Goal: Task Accomplishment & Management: Manage account settings

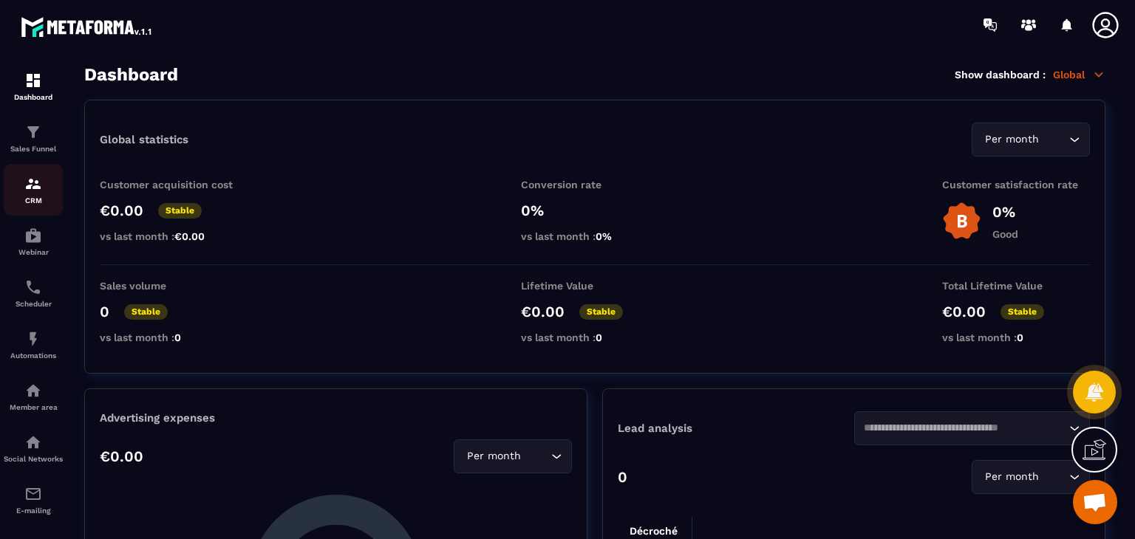
click at [37, 200] on p "CRM" at bounding box center [33, 201] width 59 height 8
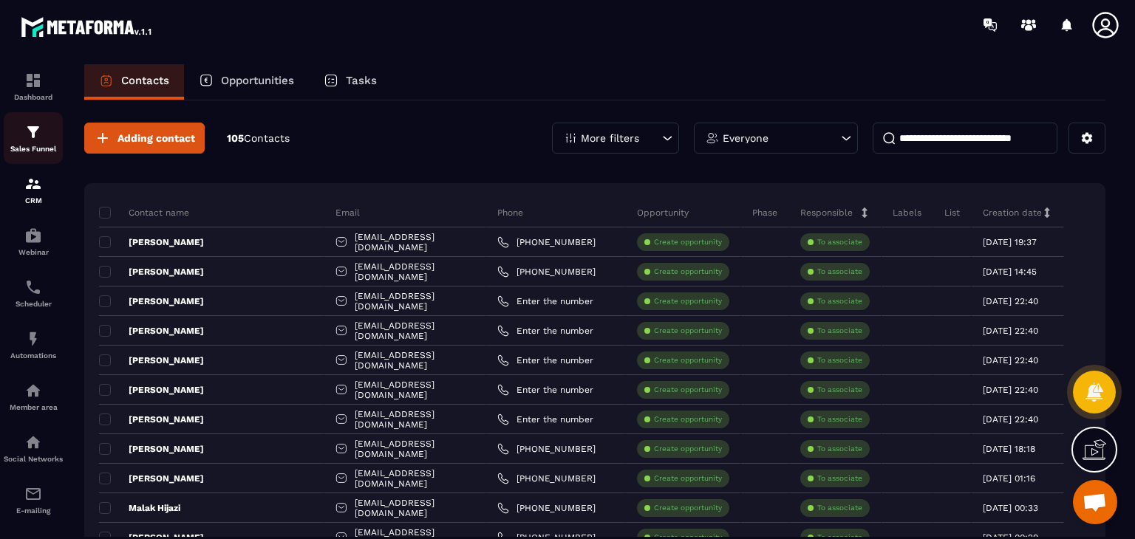
click at [31, 142] on div "Sales Funnel" at bounding box center [33, 138] width 59 height 30
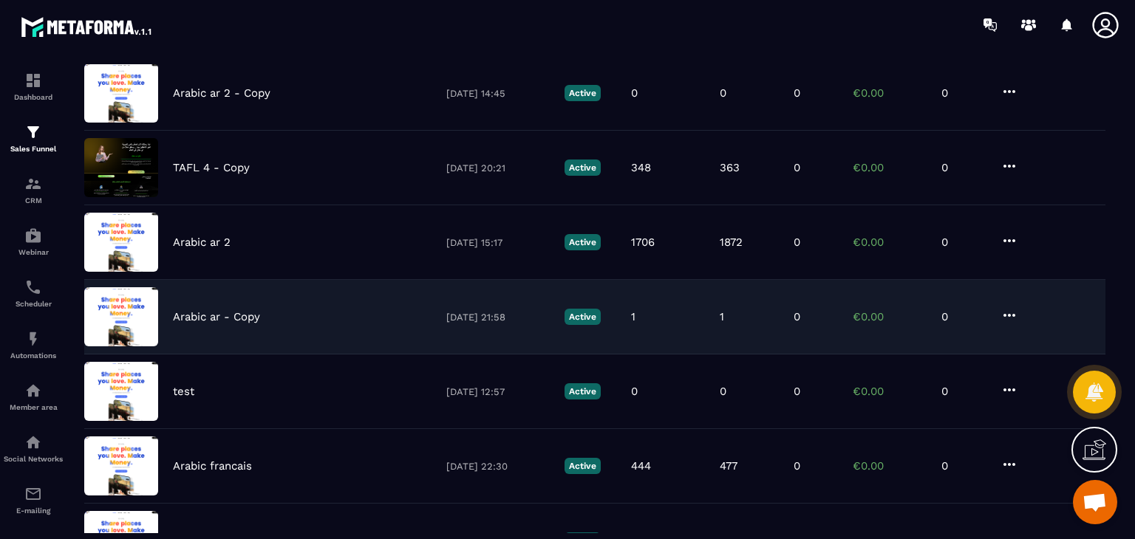
scroll to position [148, 0]
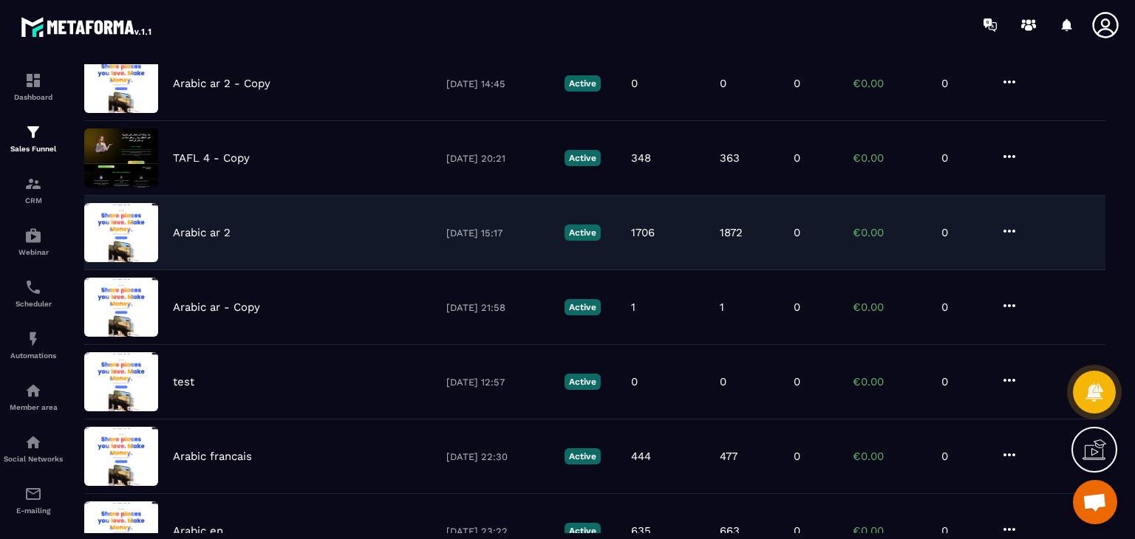
click at [1014, 231] on icon at bounding box center [1009, 231] width 12 height 3
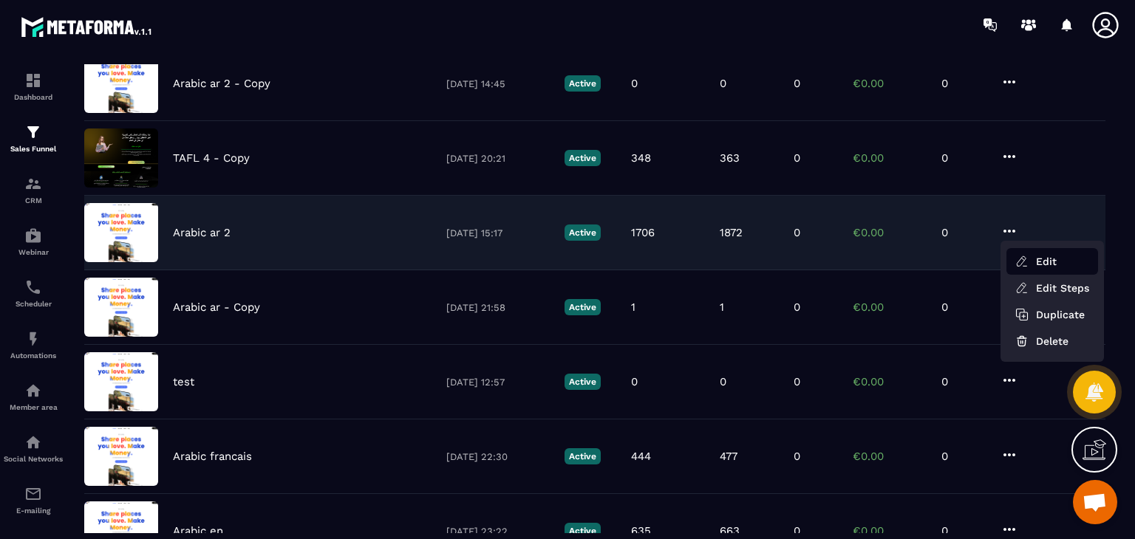
click at [1028, 253] on button "Edit" at bounding box center [1052, 261] width 92 height 27
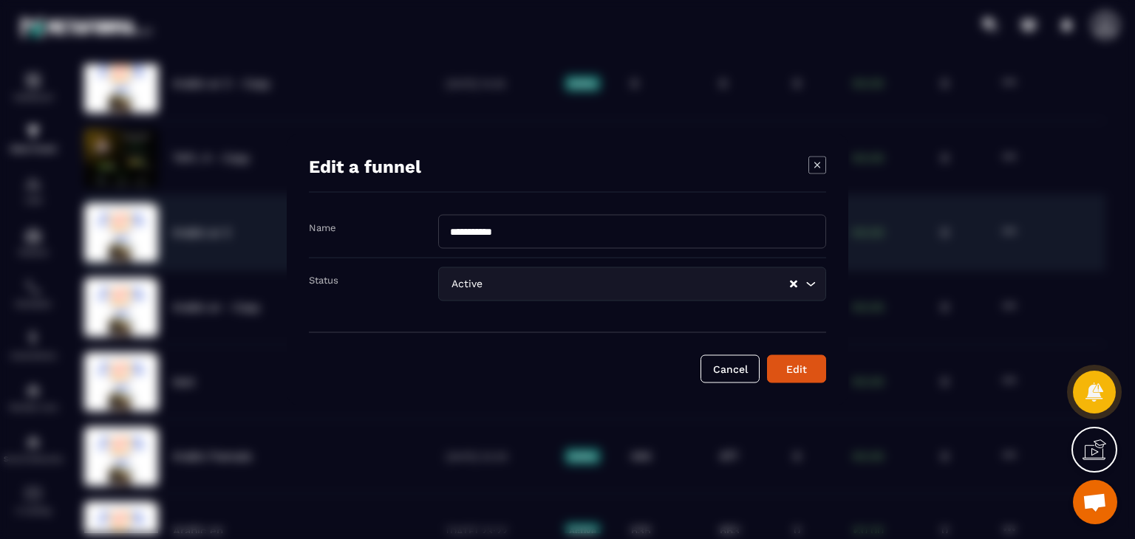
click at [816, 176] on div "Modal window" at bounding box center [817, 167] width 18 height 21
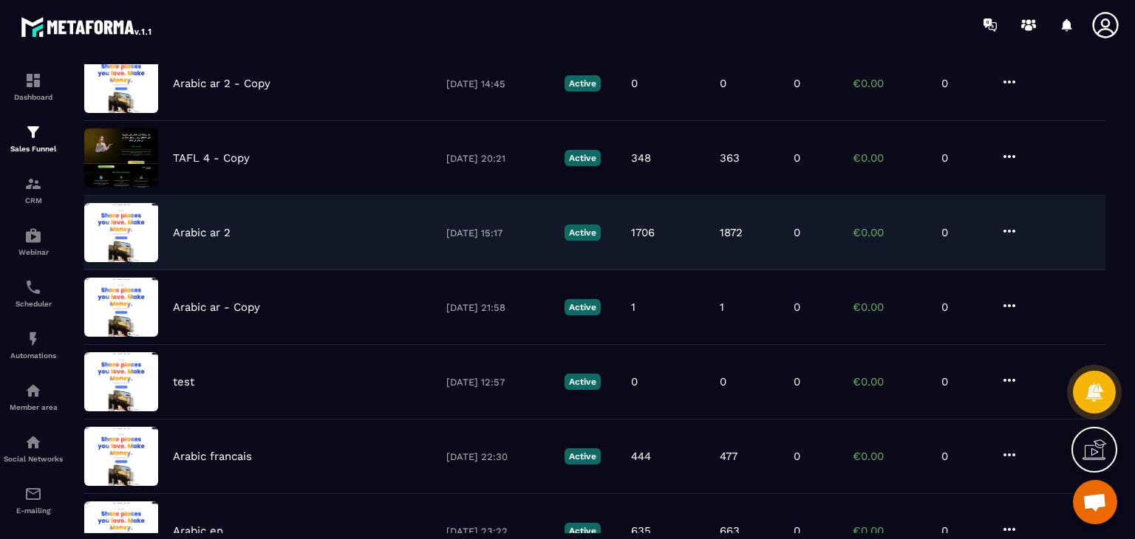
click at [669, 270] on div "Arabic ar 2 [DATE] 15:17 Active 1706 1872 0 €0.00 0" at bounding box center [594, 307] width 1021 height 75
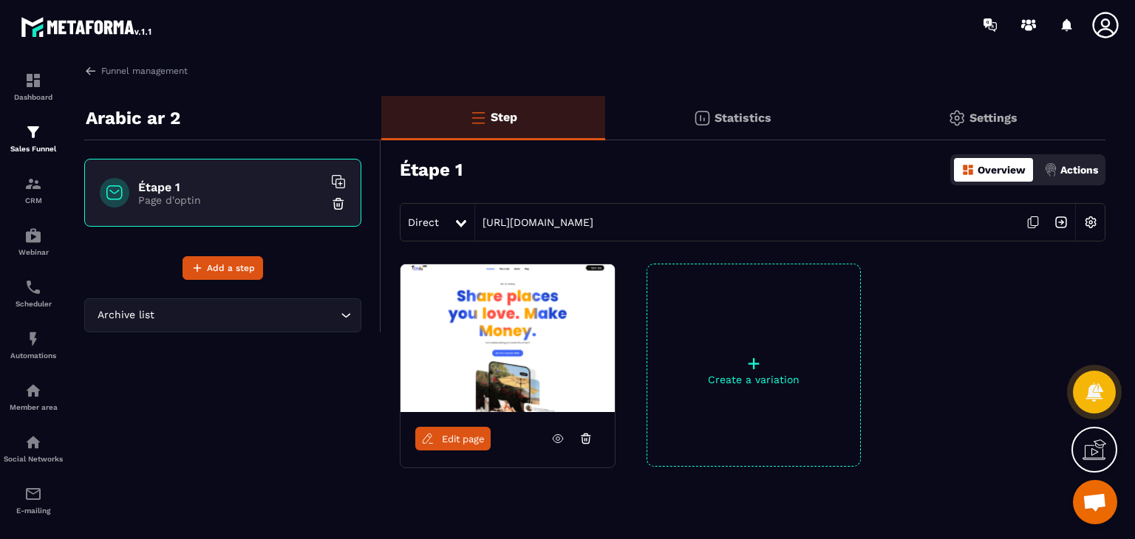
click at [556, 437] on icon at bounding box center [558, 439] width 4 height 4
click at [92, 74] on img at bounding box center [90, 70] width 13 height 13
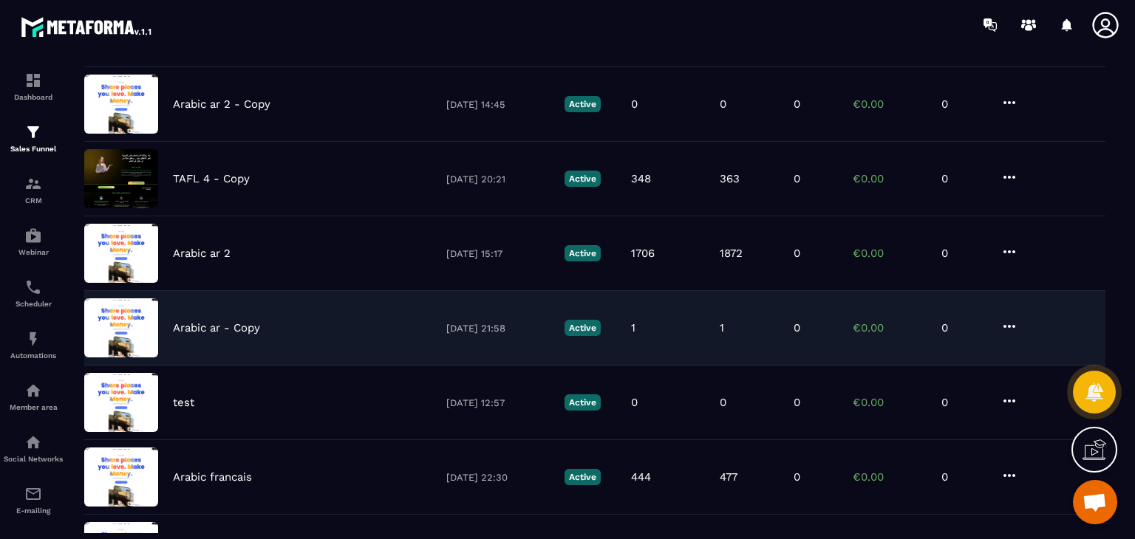
scroll to position [148, 0]
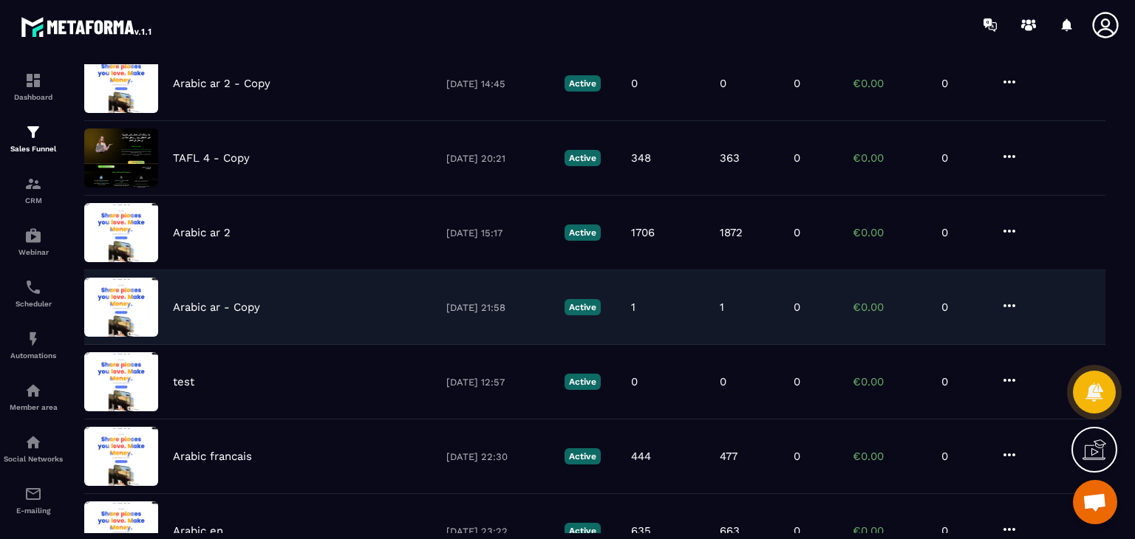
click at [280, 345] on div "Arabic ar - Copy [DATE] 21:58 Active 1 1 0 €0.00 0" at bounding box center [594, 382] width 1021 height 75
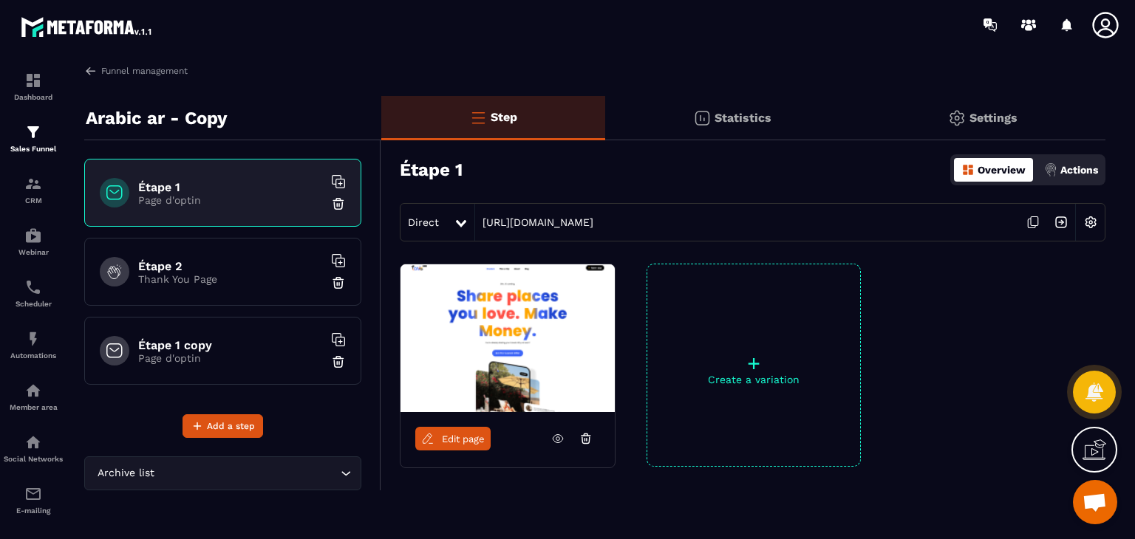
click at [560, 440] on icon at bounding box center [557, 438] width 13 height 13
click at [92, 69] on img at bounding box center [90, 70] width 13 height 13
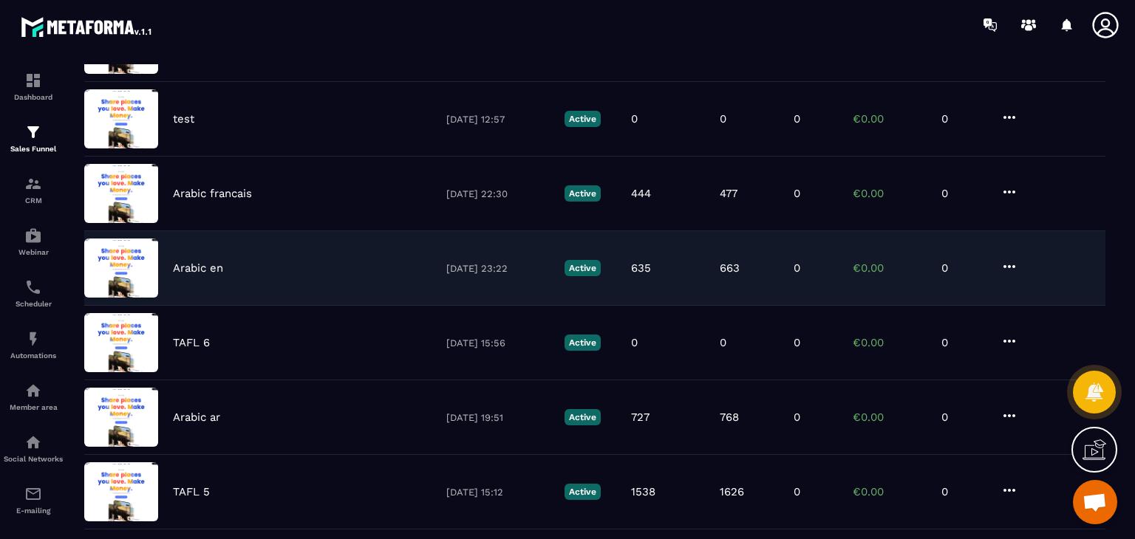
scroll to position [443, 0]
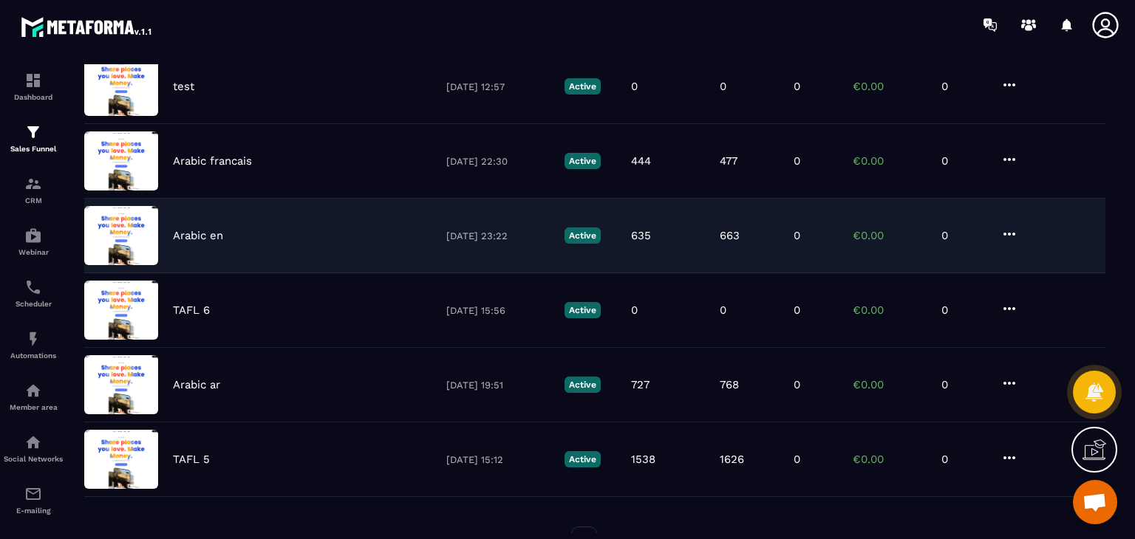
click at [262, 423] on div "Arabic ar [DATE] 19:51 Active 727 768 0 €0.00 0" at bounding box center [594, 460] width 1021 height 75
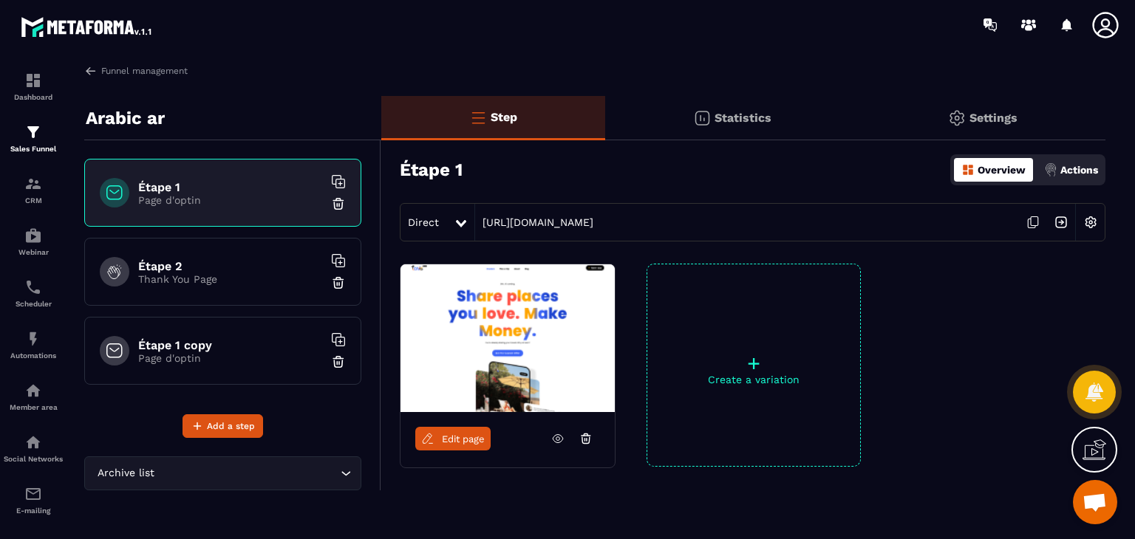
click at [548, 434] on link at bounding box center [558, 439] width 28 height 24
click at [95, 76] on img at bounding box center [90, 70] width 13 height 13
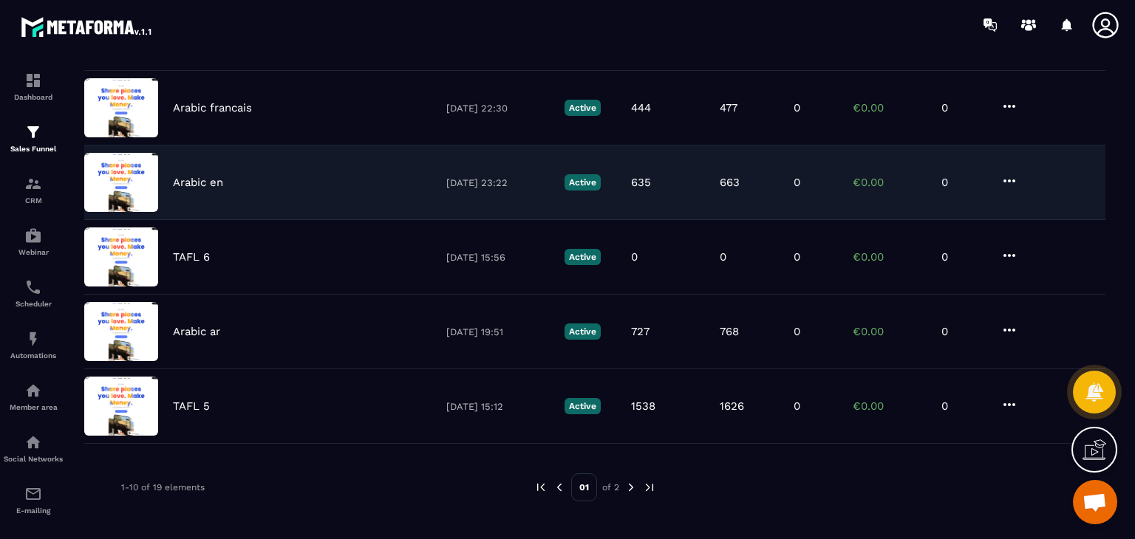
scroll to position [499, 0]
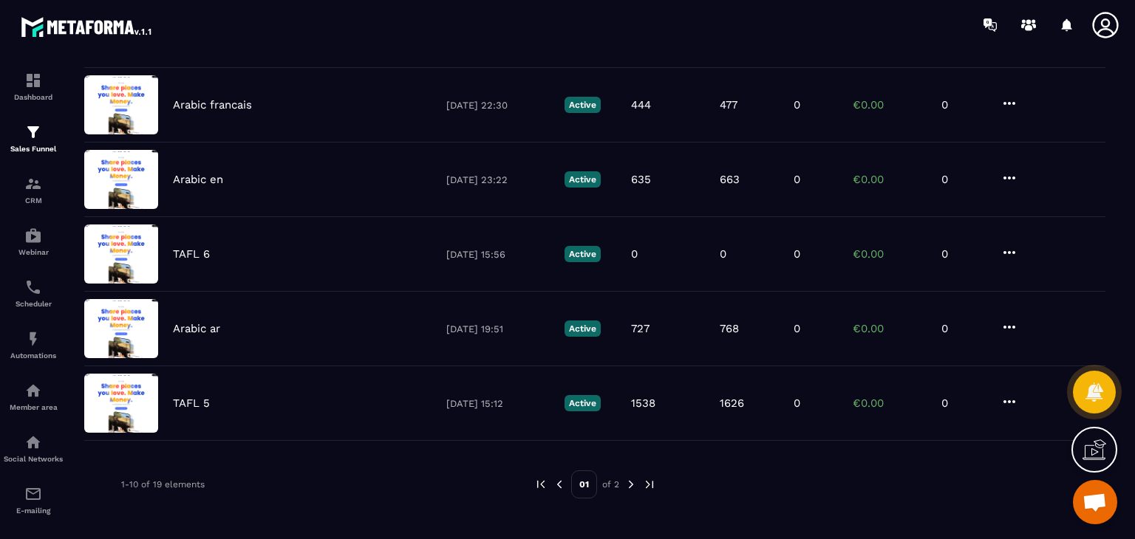
click at [624, 482] on img at bounding box center [630, 484] width 13 height 13
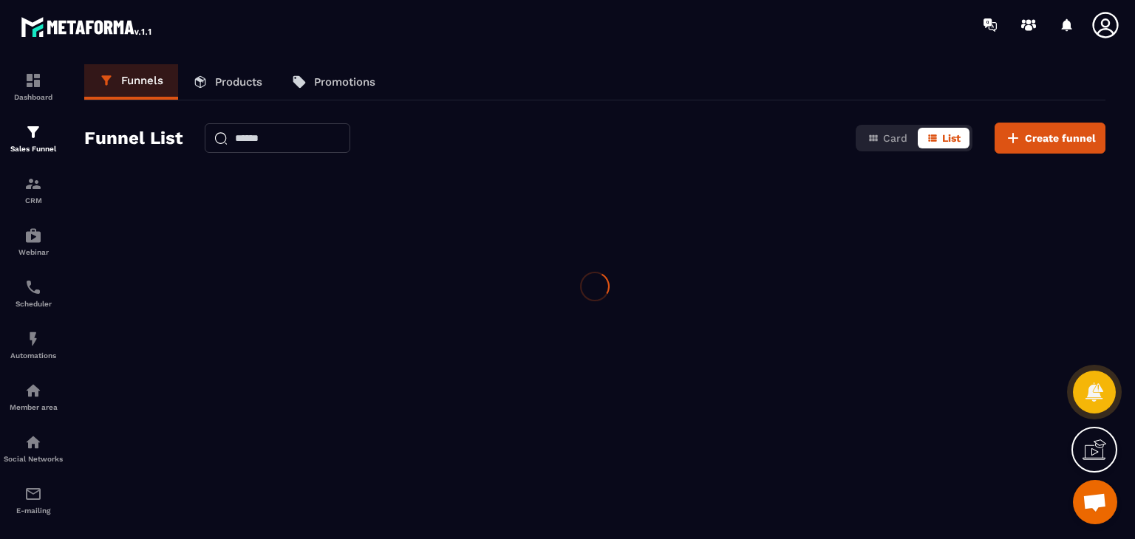
scroll to position [0, 0]
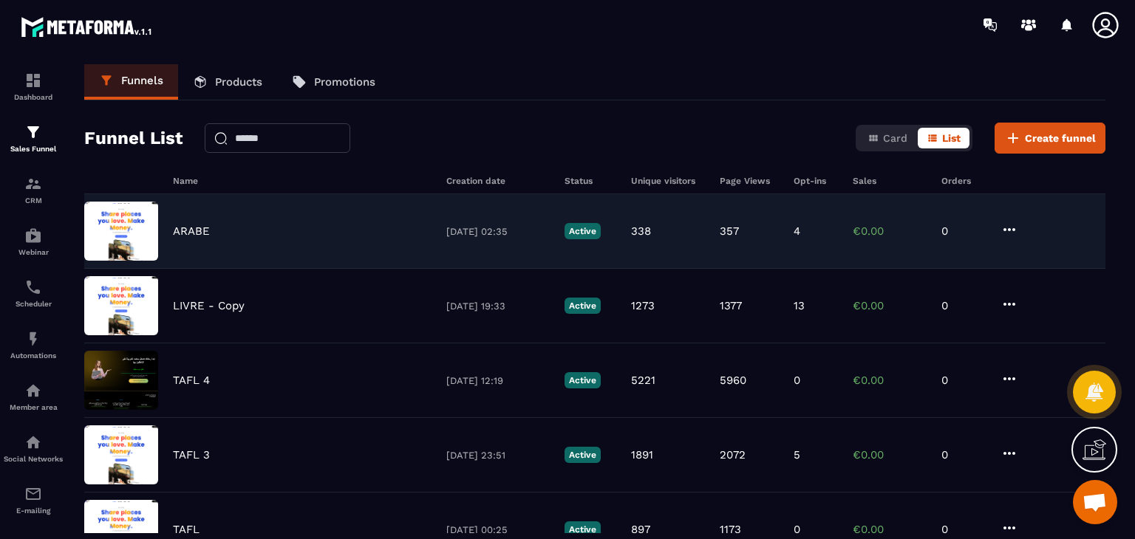
click at [366, 269] on div "ARABE [DATE] 02:35 Active 338 357 4 €0.00 0" at bounding box center [594, 306] width 1021 height 75
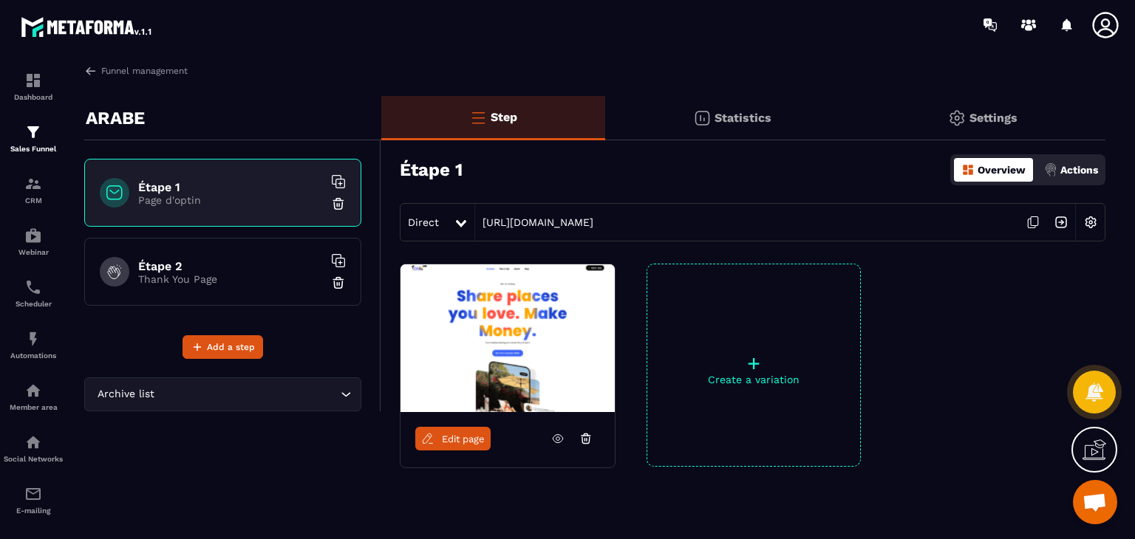
click at [559, 441] on icon at bounding box center [557, 438] width 13 height 13
